Goal: Information Seeking & Learning: Learn about a topic

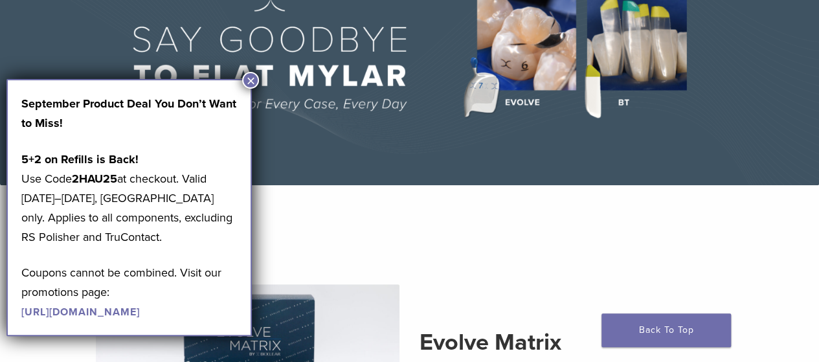
scroll to position [146, 0]
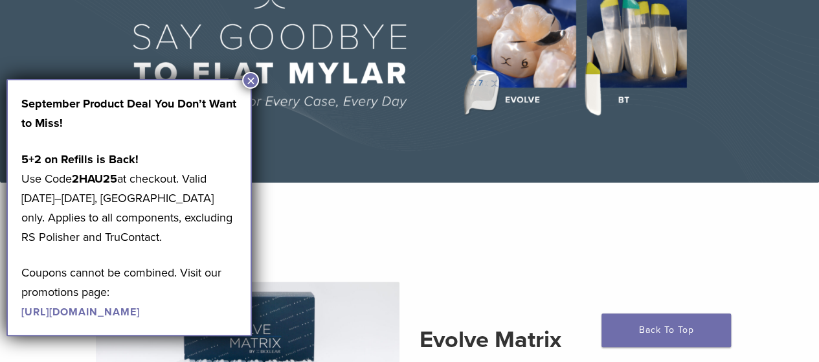
click at [252, 83] on button "×" at bounding box center [250, 80] width 17 height 17
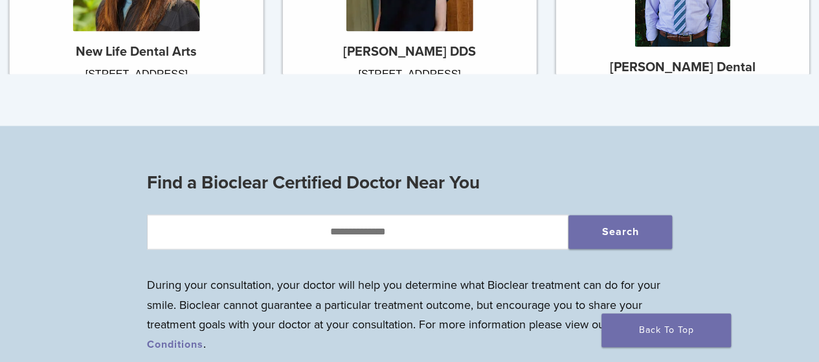
scroll to position [819, 0]
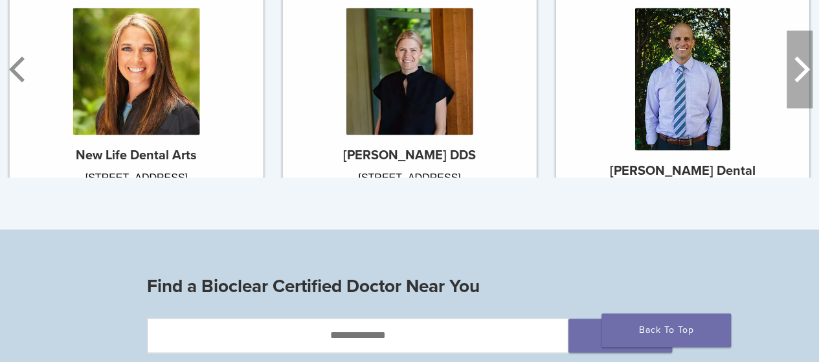
click at [799, 70] on icon "Next" at bounding box center [799, 69] width 26 height 78
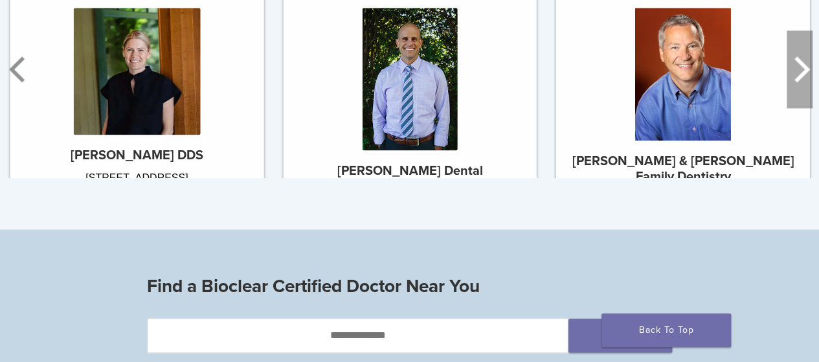
click at [800, 69] on icon "Next" at bounding box center [799, 69] width 26 height 78
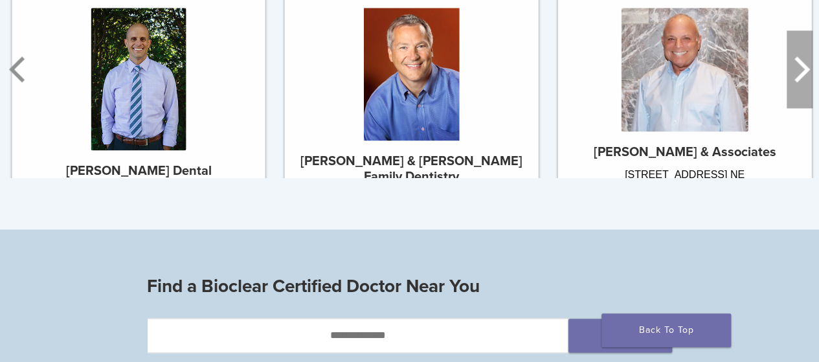
click at [800, 69] on icon "Next" at bounding box center [799, 69] width 26 height 78
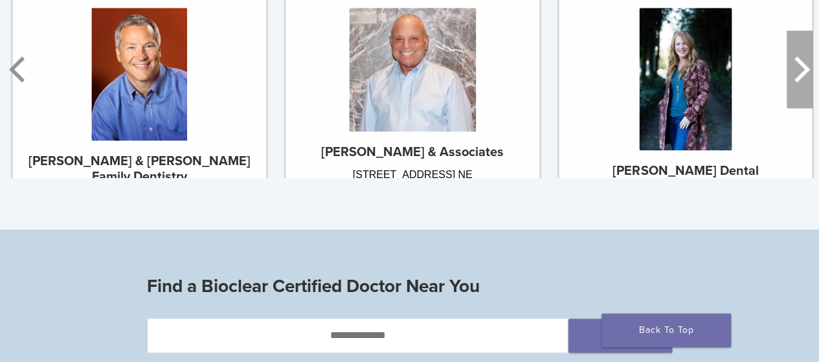
click at [800, 69] on icon "Next" at bounding box center [799, 69] width 26 height 78
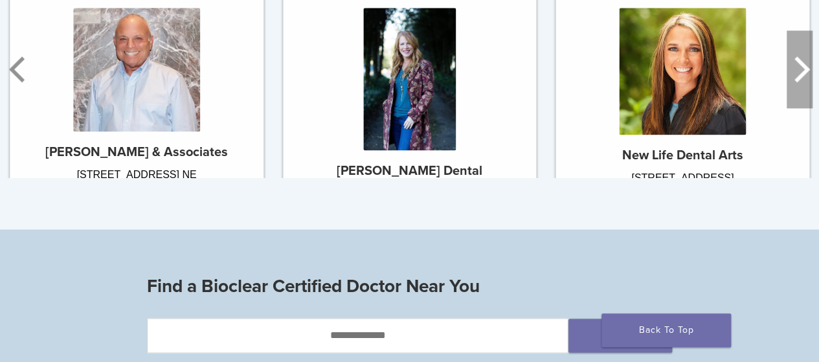
click at [807, 59] on icon "Next" at bounding box center [799, 69] width 26 height 78
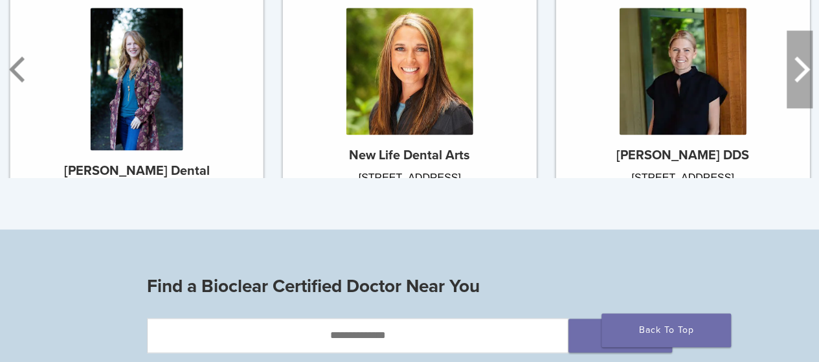
click at [812, 54] on icon "Next" at bounding box center [799, 69] width 26 height 78
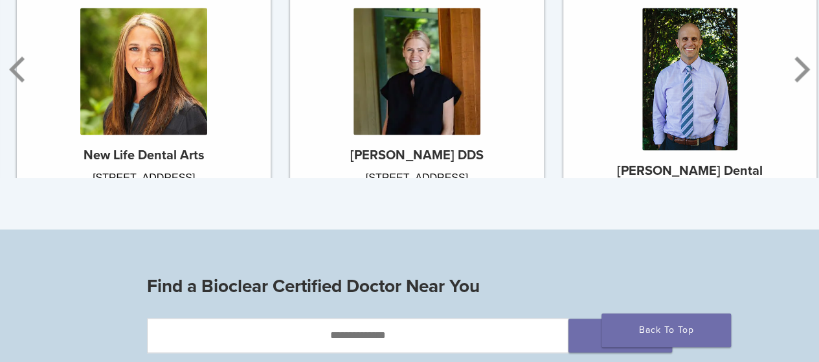
click at [815, 50] on div "Dr. [PERSON_NAME] [PERSON_NAME] Dental [STREET_ADDRESS] View Profile" at bounding box center [689, 132] width 273 height 342
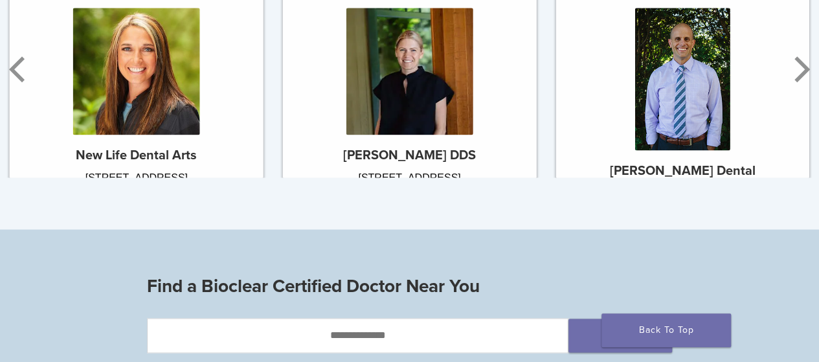
scroll to position [0, 0]
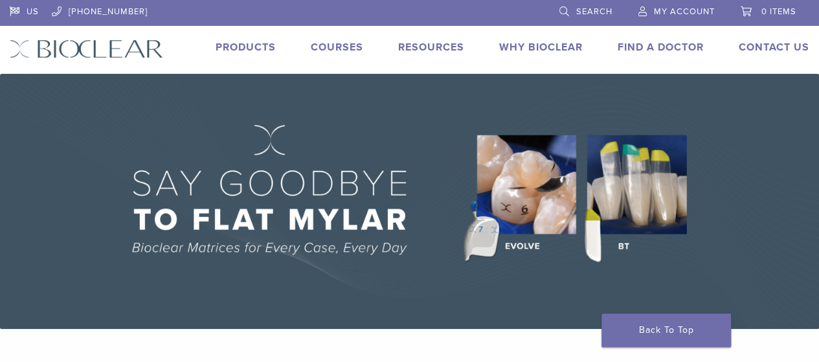
click at [533, 50] on link "Why Bioclear" at bounding box center [540, 47] width 83 height 13
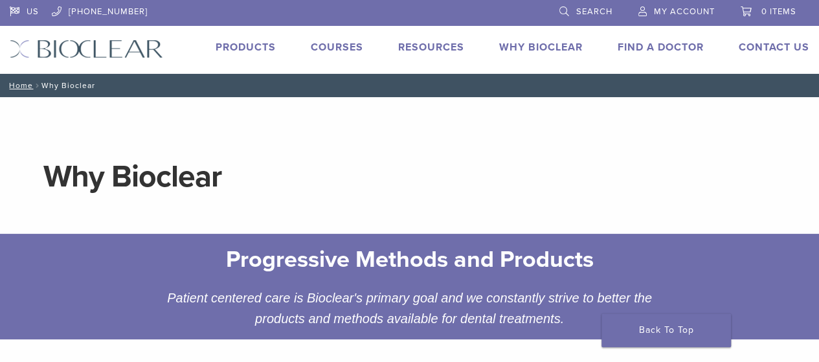
click at [515, 50] on link "Why Bioclear" at bounding box center [540, 47] width 83 height 13
